Goal: Task Accomplishment & Management: Use online tool/utility

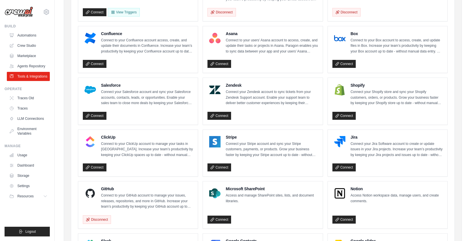
scroll to position [300, 0]
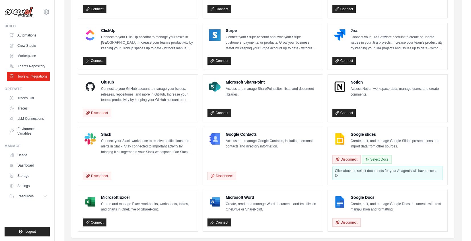
drag, startPoint x: 362, startPoint y: 176, endPoint x: 335, endPoint y: 169, distance: 28.2
click at [335, 169] on div "Click above to select documents for your AI agents will have access to" at bounding box center [387, 173] width 110 height 14
copy div "Click above to select documents for your AI agents will have access to"
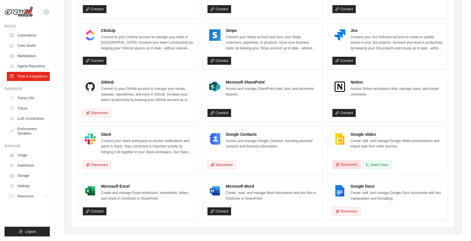
click at [355, 162] on button "Disconnect" at bounding box center [346, 164] width 28 height 9
click at [348, 165] on link "Connect" at bounding box center [344, 165] width 24 height 8
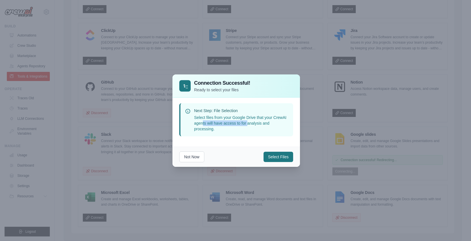
drag, startPoint x: 208, startPoint y: 118, endPoint x: 256, endPoint y: 115, distance: 47.9
click at [255, 115] on p "Select files from your Google Drive that your CrewAI agents will have access to…" at bounding box center [241, 122] width 95 height 17
click at [260, 116] on p "Select files from your Google Drive that your CrewAI agents will have access to…" at bounding box center [241, 122] width 95 height 17
click at [275, 117] on p "Select files from your Google Drive that your CrewAI agents will have access to…" at bounding box center [241, 122] width 95 height 17
drag, startPoint x: 275, startPoint y: 117, endPoint x: 277, endPoint y: 121, distance: 3.8
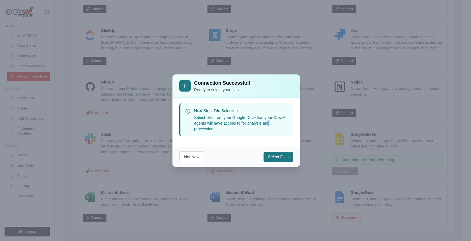
click at [277, 120] on p "Select files from your Google Drive that your CrewAI agents will have access to…" at bounding box center [241, 122] width 95 height 17
click at [281, 156] on button "Select Files" at bounding box center [279, 156] width 30 height 10
